Goal: Information Seeking & Learning: Learn about a topic

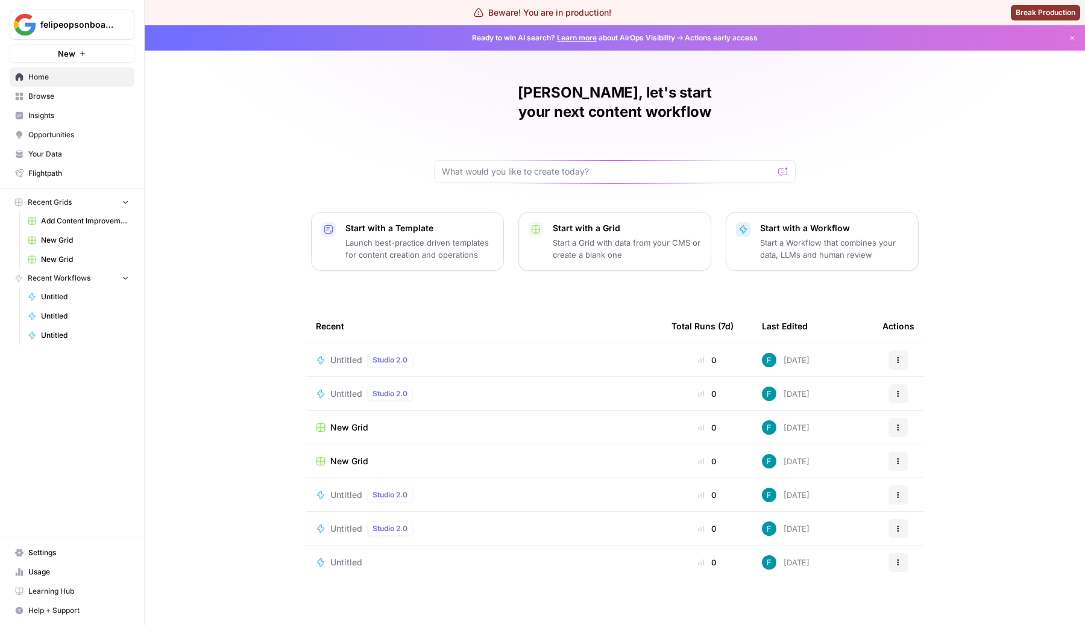
click at [48, 592] on span "Learning Hub" at bounding box center [78, 591] width 101 height 11
click at [68, 588] on span "Learning Hub" at bounding box center [78, 591] width 101 height 11
click at [66, 592] on span "Learning Hub" at bounding box center [78, 591] width 101 height 11
click at [64, 587] on span "Learning Hub" at bounding box center [78, 591] width 101 height 11
click at [292, 266] on div "[PERSON_NAME], let's start your next content workflow Start with a Template Lau…" at bounding box center [615, 325] width 940 height 600
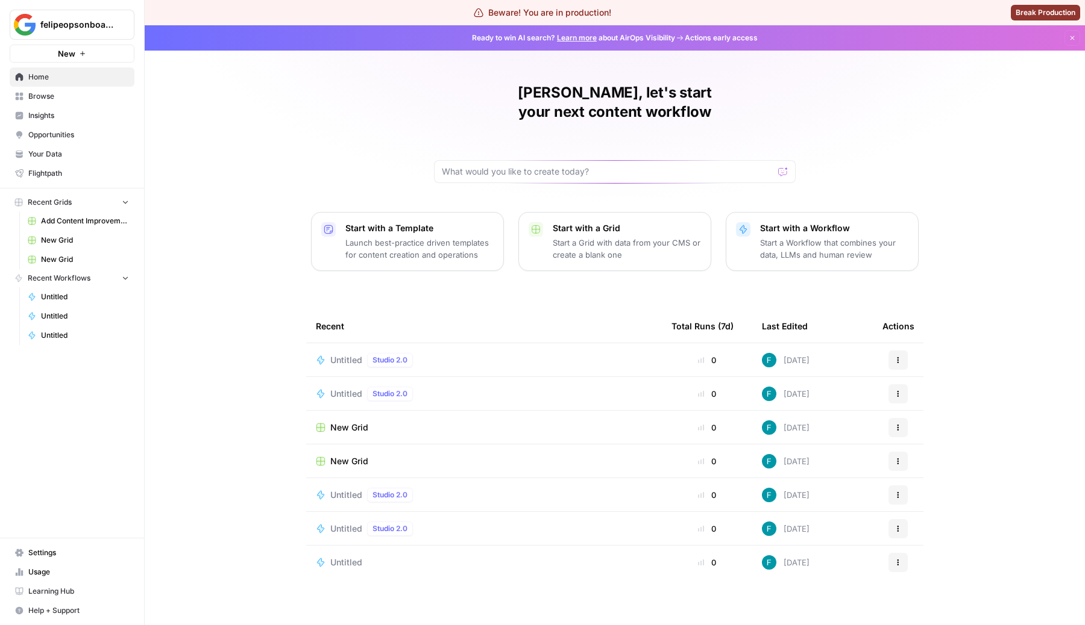
click at [965, 125] on div "[PERSON_NAME], let's start your next content workflow Start with a Template Lau…" at bounding box center [615, 325] width 940 height 600
click at [89, 584] on link "Learning Hub" at bounding box center [72, 591] width 125 height 19
click at [83, 605] on button "Help + Support" at bounding box center [72, 610] width 125 height 19
click at [89, 598] on link "Learning Hub" at bounding box center [72, 591] width 125 height 19
click at [64, 595] on span "Learning Hub" at bounding box center [78, 591] width 101 height 11
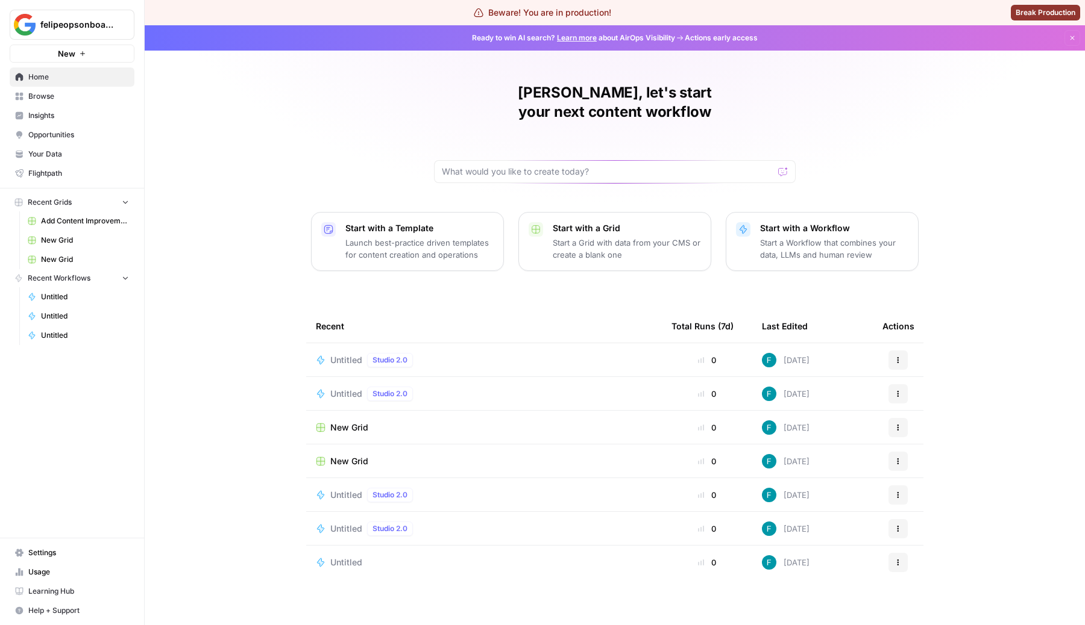
click at [75, 586] on span "Learning Hub" at bounding box center [78, 591] width 101 height 11
click at [39, 587] on span "Learning Hub" at bounding box center [78, 591] width 101 height 11
click at [70, 586] on span "Learning Hub" at bounding box center [78, 591] width 101 height 11
click at [102, 597] on span "Learning Hub" at bounding box center [78, 591] width 101 height 11
click at [69, 595] on span "Learning Hub" at bounding box center [78, 591] width 101 height 11
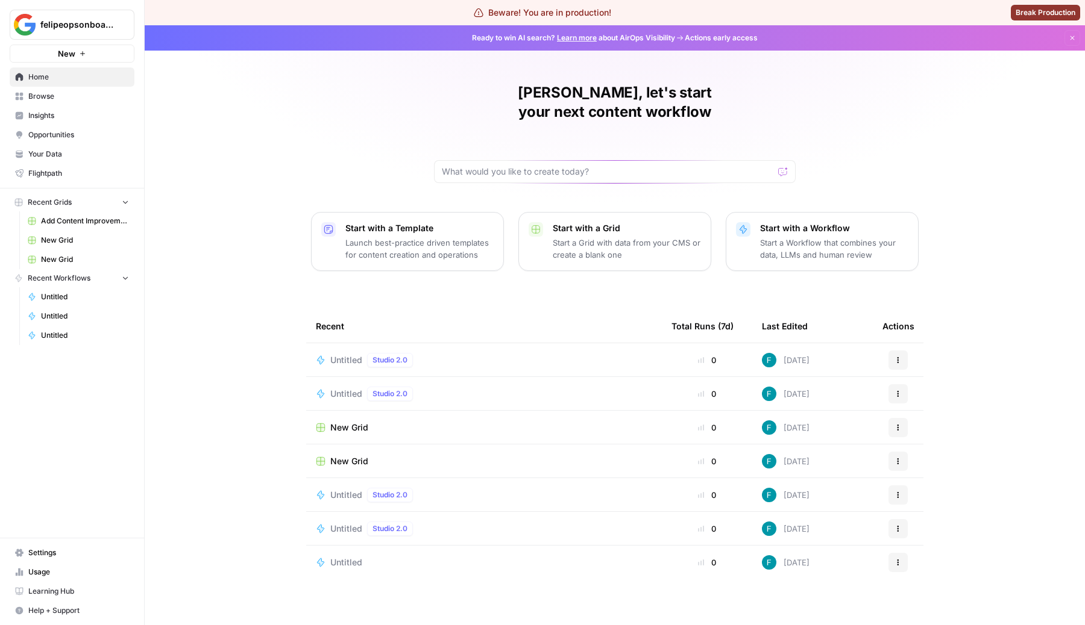
click at [69, 591] on span "Learning Hub" at bounding box center [78, 591] width 101 height 11
click at [85, 594] on span "Learning Hub" at bounding box center [78, 591] width 101 height 11
click at [43, 594] on span "Learning Hub" at bounding box center [78, 591] width 101 height 11
click at [68, 587] on span "Learning Hub" at bounding box center [78, 591] width 101 height 11
click at [26, 594] on link "Learning Hub" at bounding box center [72, 591] width 125 height 19
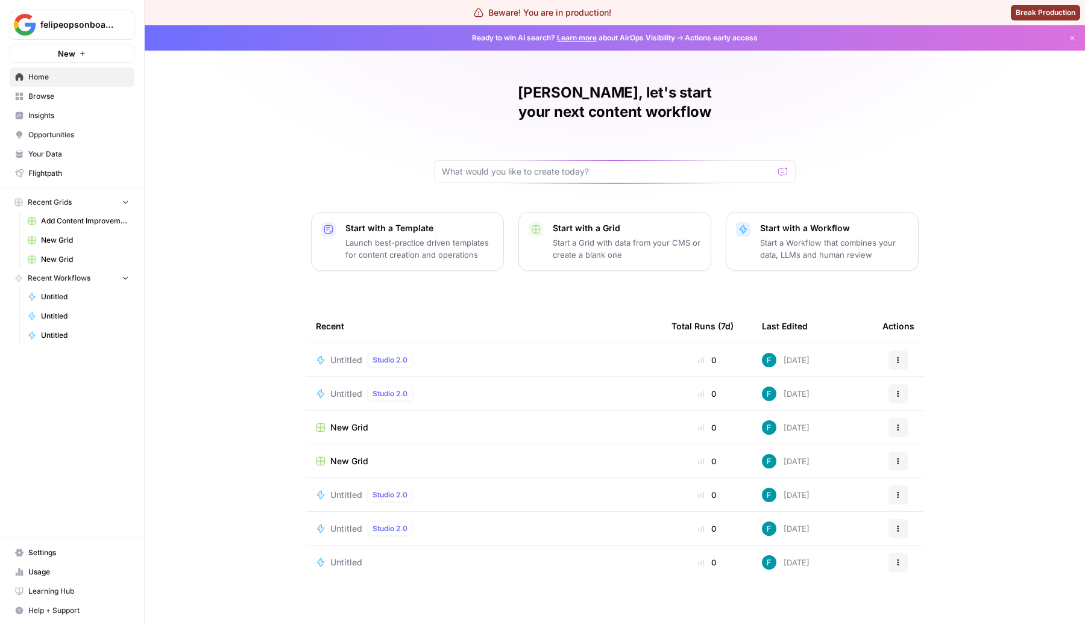
click at [80, 594] on span "Learning Hub" at bounding box center [78, 591] width 101 height 11
click at [47, 589] on span "Learning Hub" at bounding box center [78, 591] width 101 height 11
click at [58, 591] on span "Learning Hub" at bounding box center [78, 591] width 101 height 11
click at [75, 589] on span "Learning Hub" at bounding box center [78, 591] width 101 height 11
click at [76, 590] on span "Learning Hub" at bounding box center [78, 591] width 101 height 11
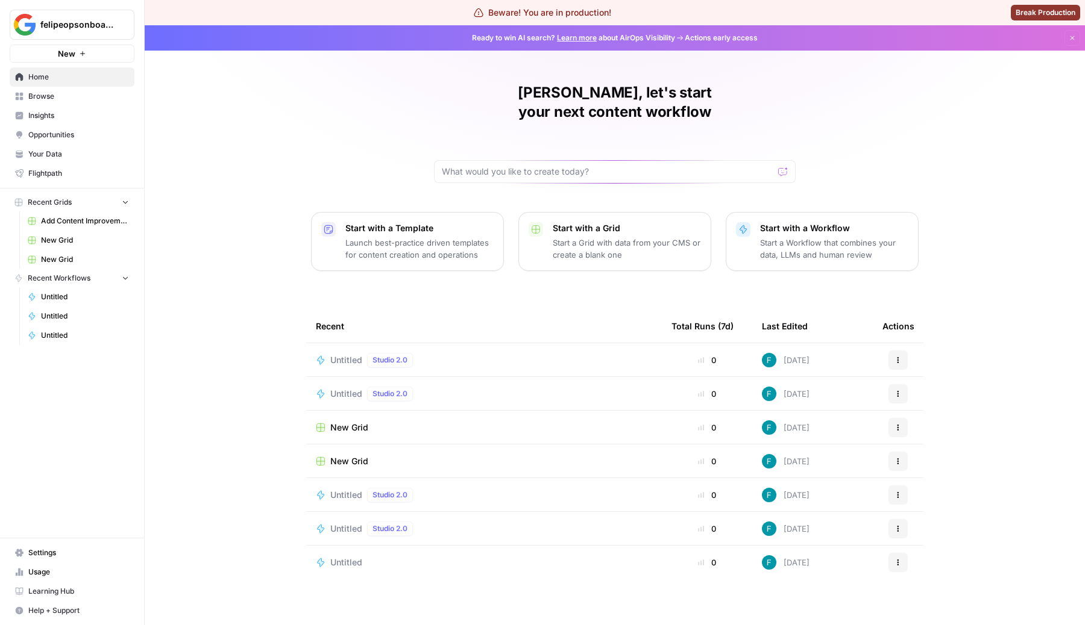
click at [84, 586] on span "Learning Hub" at bounding box center [78, 591] width 101 height 11
click at [58, 592] on span "Learning Hub" at bounding box center [78, 591] width 101 height 11
click at [48, 601] on button "Help + Support" at bounding box center [72, 610] width 125 height 19
click at [92, 596] on span "Learning Hub" at bounding box center [78, 591] width 101 height 11
click at [93, 594] on span "Learning Hub" at bounding box center [78, 591] width 101 height 11
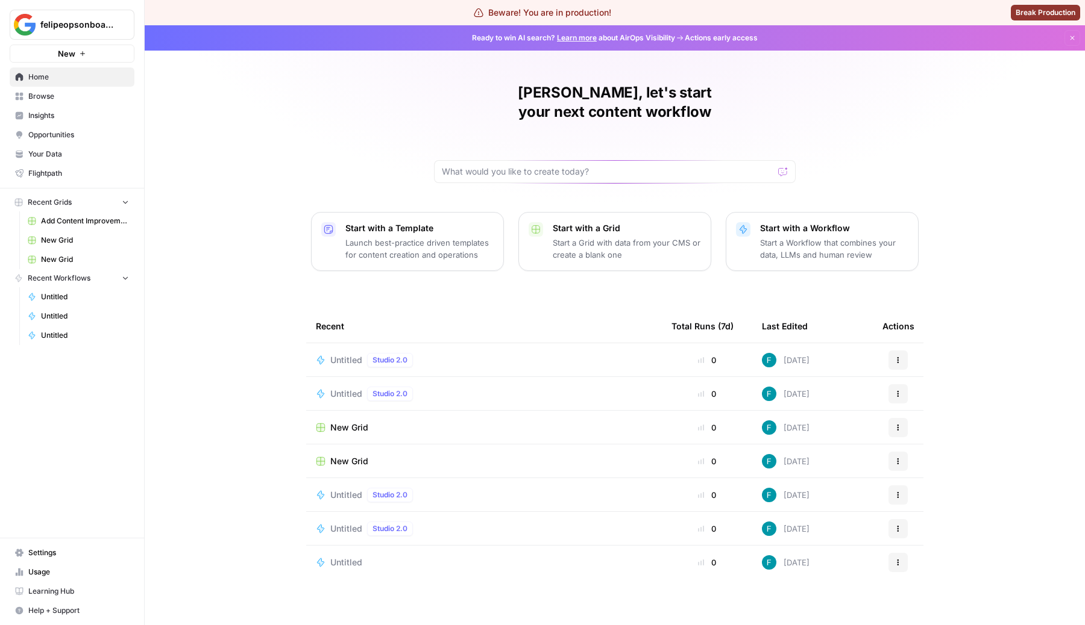
click at [60, 593] on span "Learning Hub" at bounding box center [78, 591] width 101 height 11
click at [230, 345] on div "Felipe, let's start your next content workflow Start with a Template Launch bes…" at bounding box center [615, 325] width 940 height 600
click at [81, 583] on link "Learning Hub" at bounding box center [72, 591] width 125 height 19
